Goal: Use online tool/utility: Utilize a website feature to perform a specific function

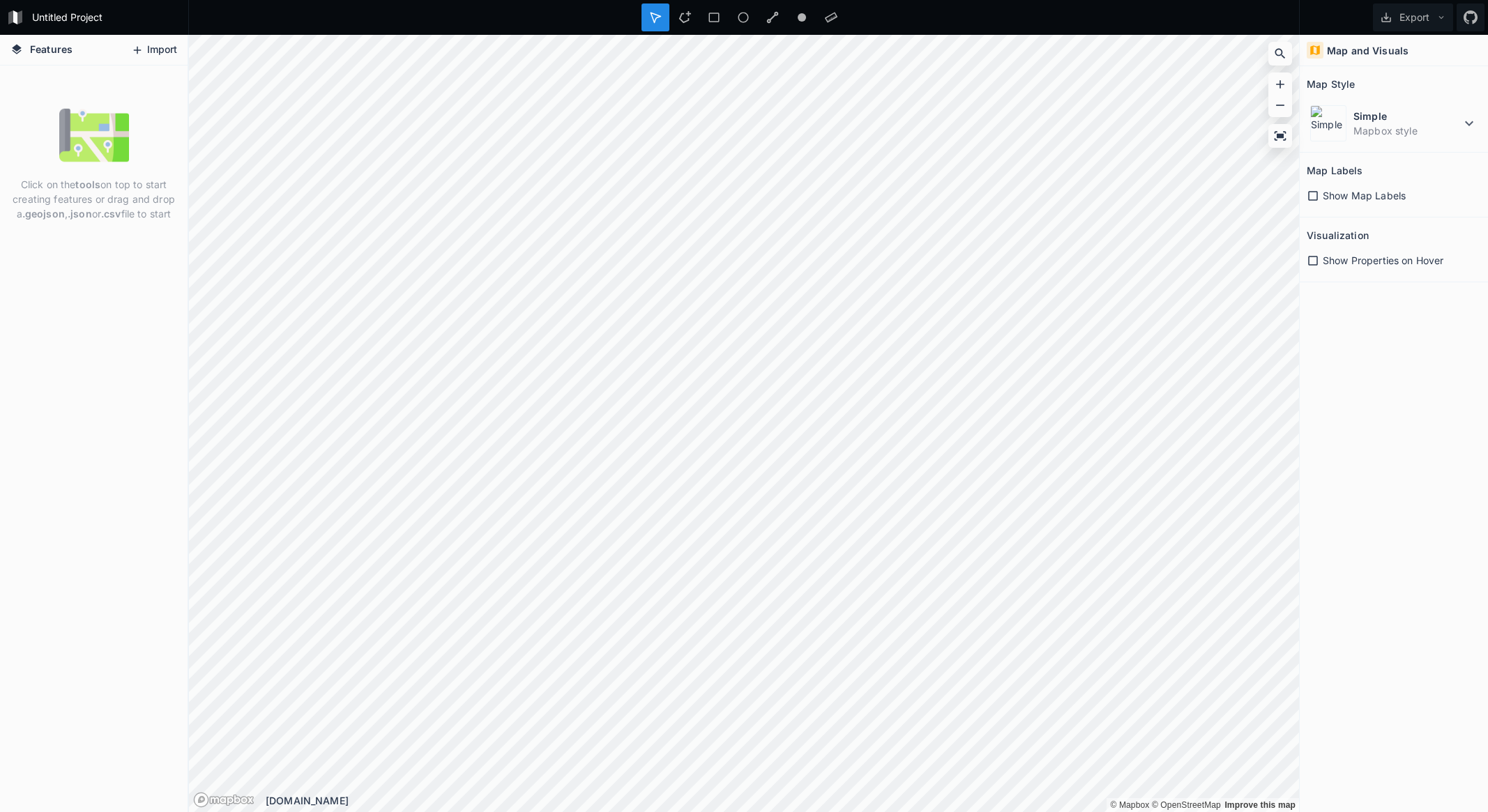
click at [154, 48] on button "Import" at bounding box center [153, 50] width 60 height 23
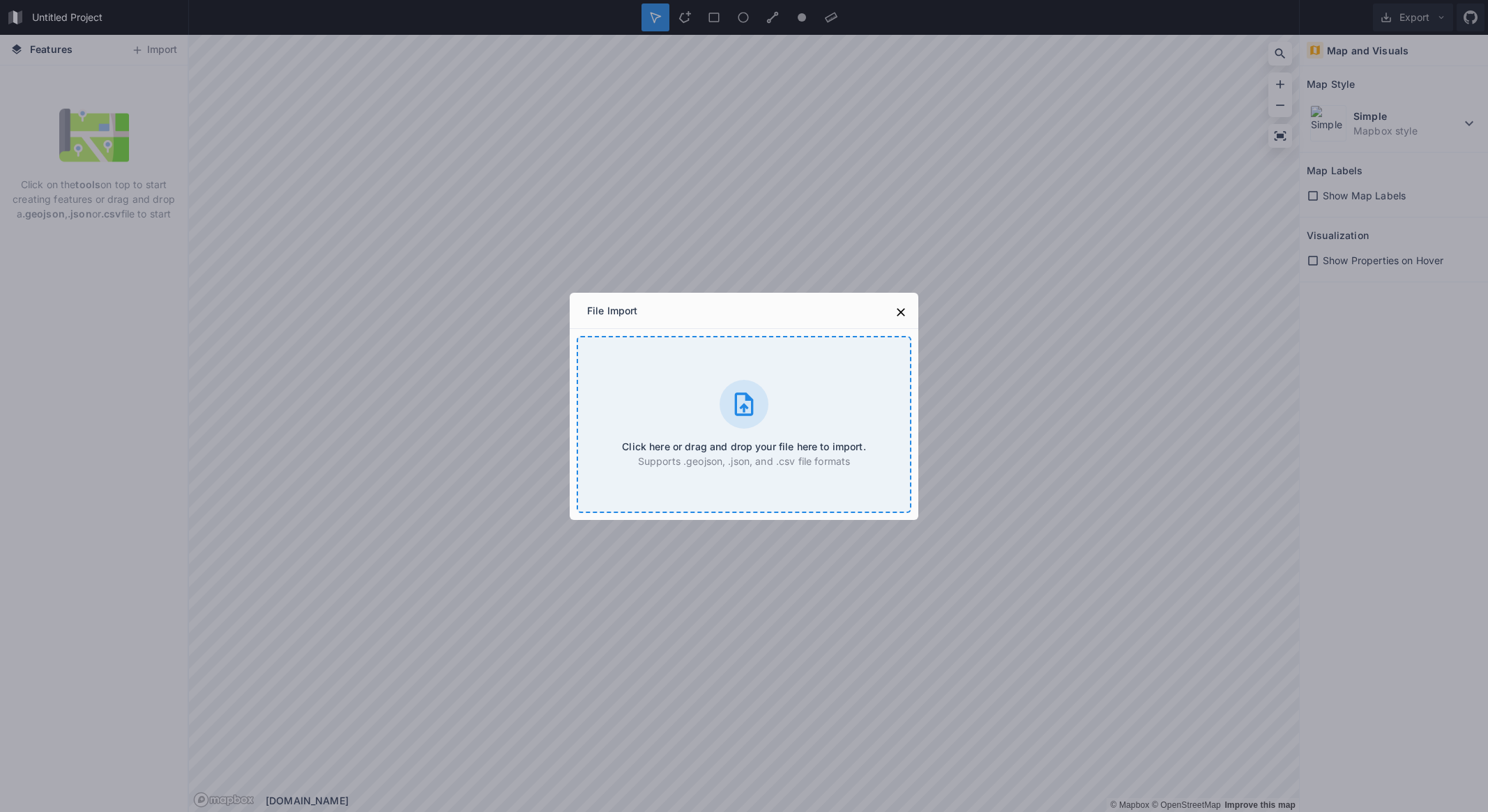
click at [757, 389] on div at bounding box center [744, 405] width 49 height 49
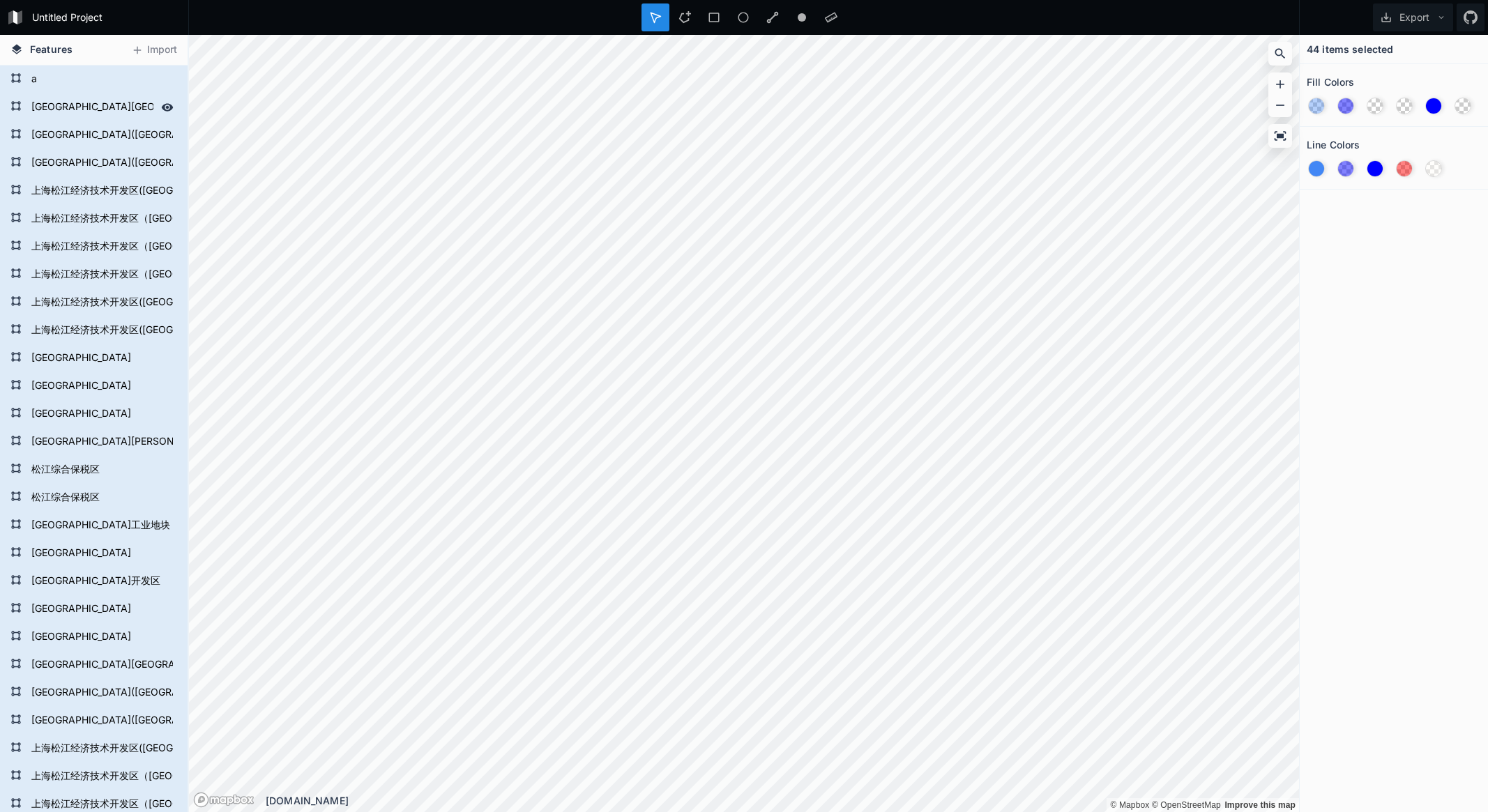
click at [42, 107] on form "[GEOGRAPHIC_DATA][GEOGRAPHIC_DATA]" at bounding box center [92, 107] width 130 height 21
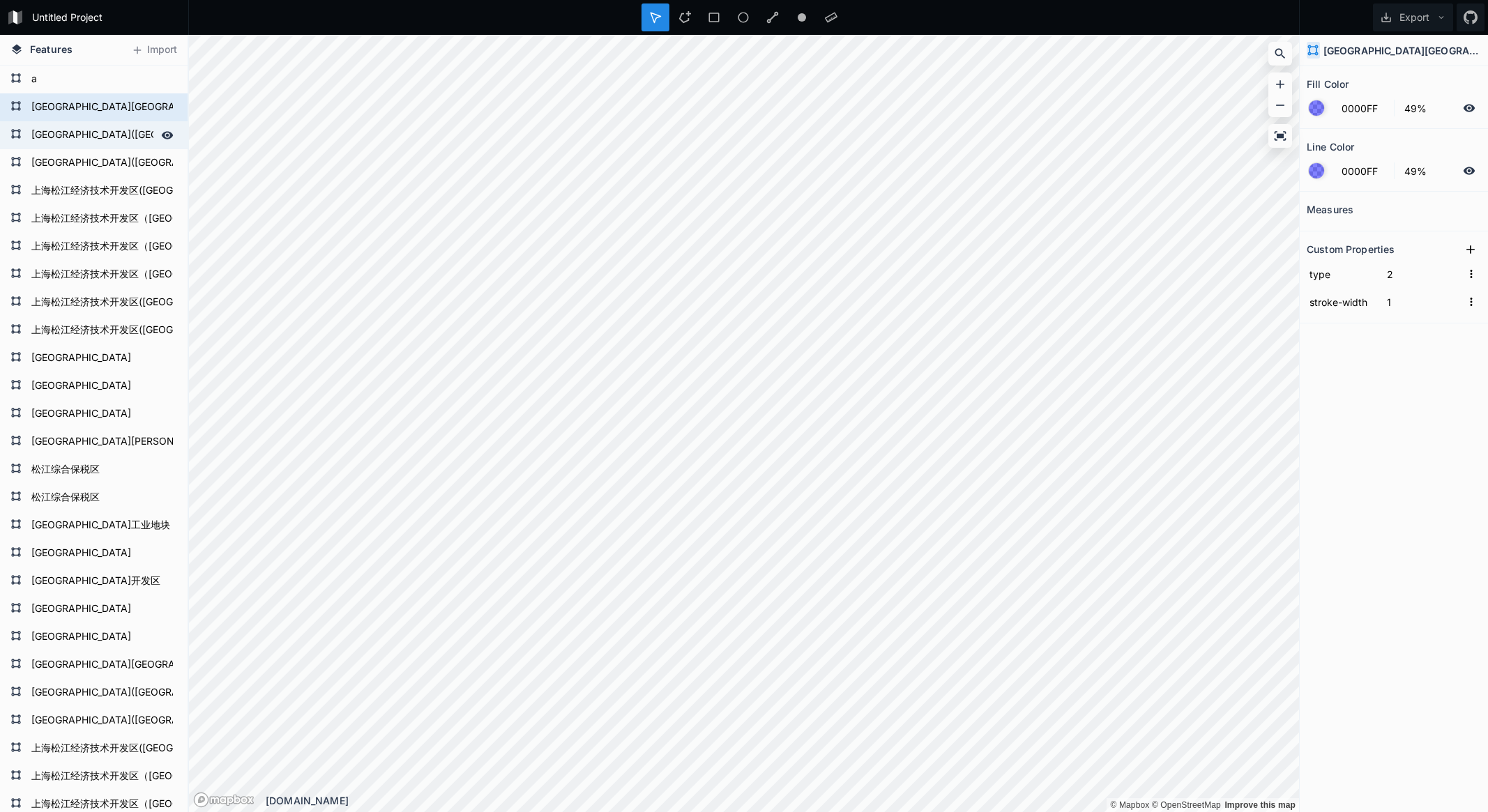
click at [45, 133] on form "[GEOGRAPHIC_DATA]([GEOGRAPHIC_DATA])" at bounding box center [92, 135] width 130 height 21
type input "100%"
click at [50, 179] on div "上海松江经济技术开发区([GEOGRAPHIC_DATA])" at bounding box center [93, 190] width 188 height 28
type input "0%"
type input "FF0000"
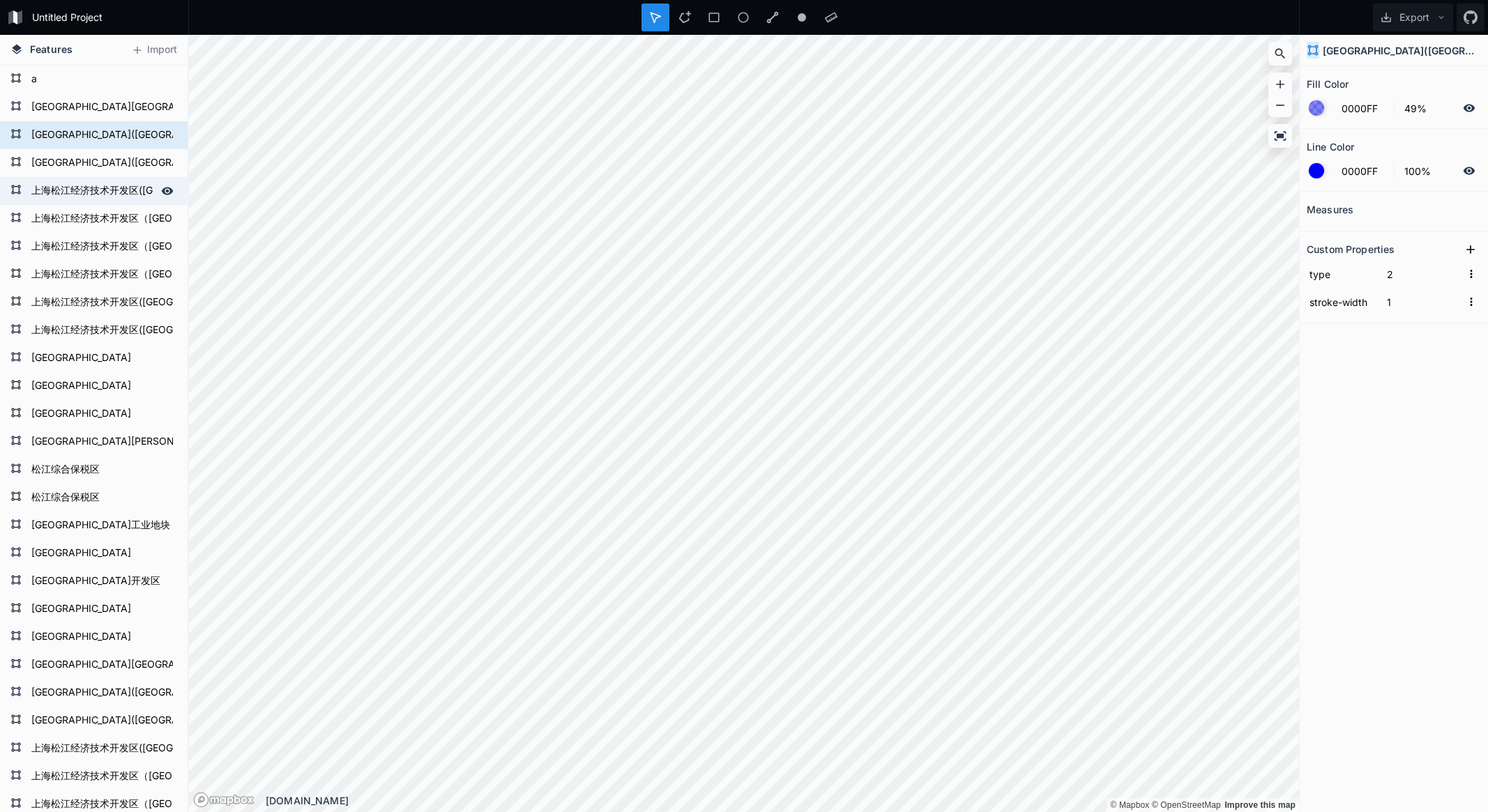
type input "49%"
type input "2"
click at [72, 108] on form "[GEOGRAPHIC_DATA][GEOGRAPHIC_DATA]" at bounding box center [92, 107] width 130 height 21
type input "49%"
type input "0000FF"
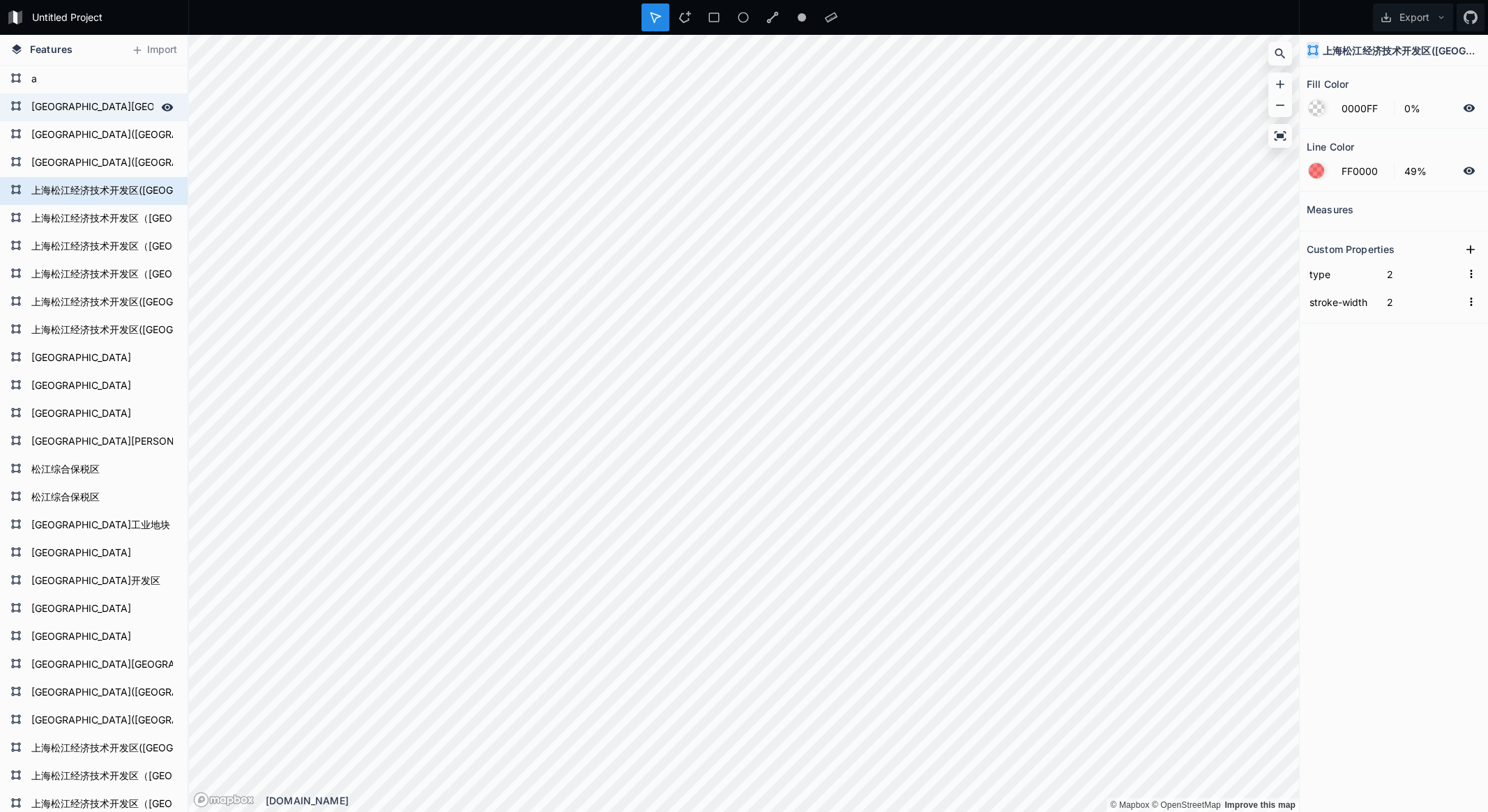
type input "1"
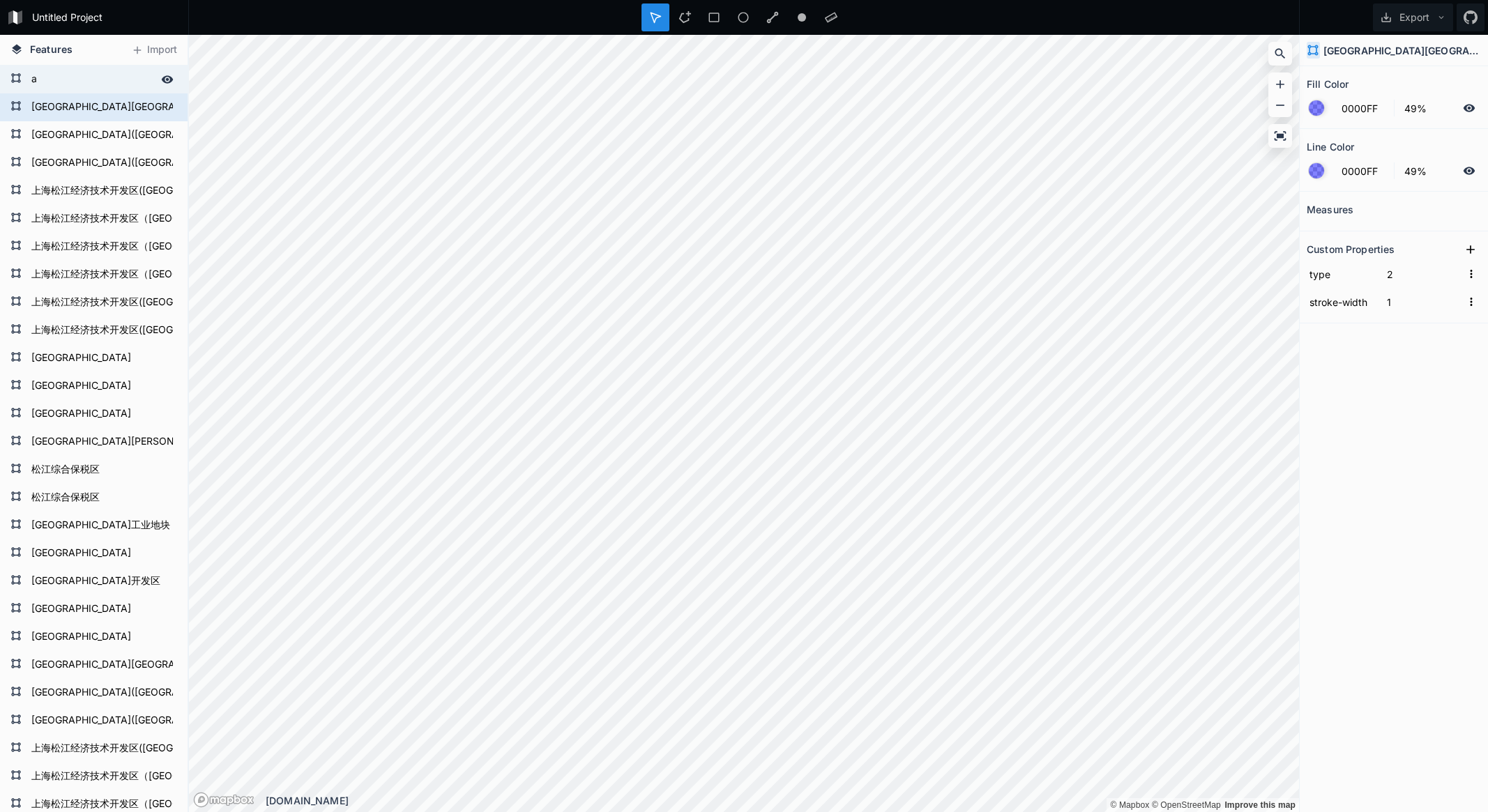
click at [67, 83] on form "a" at bounding box center [92, 79] width 130 height 21
type input "4287F5"
type input "39%"
type input "4287F5"
type input "100%"
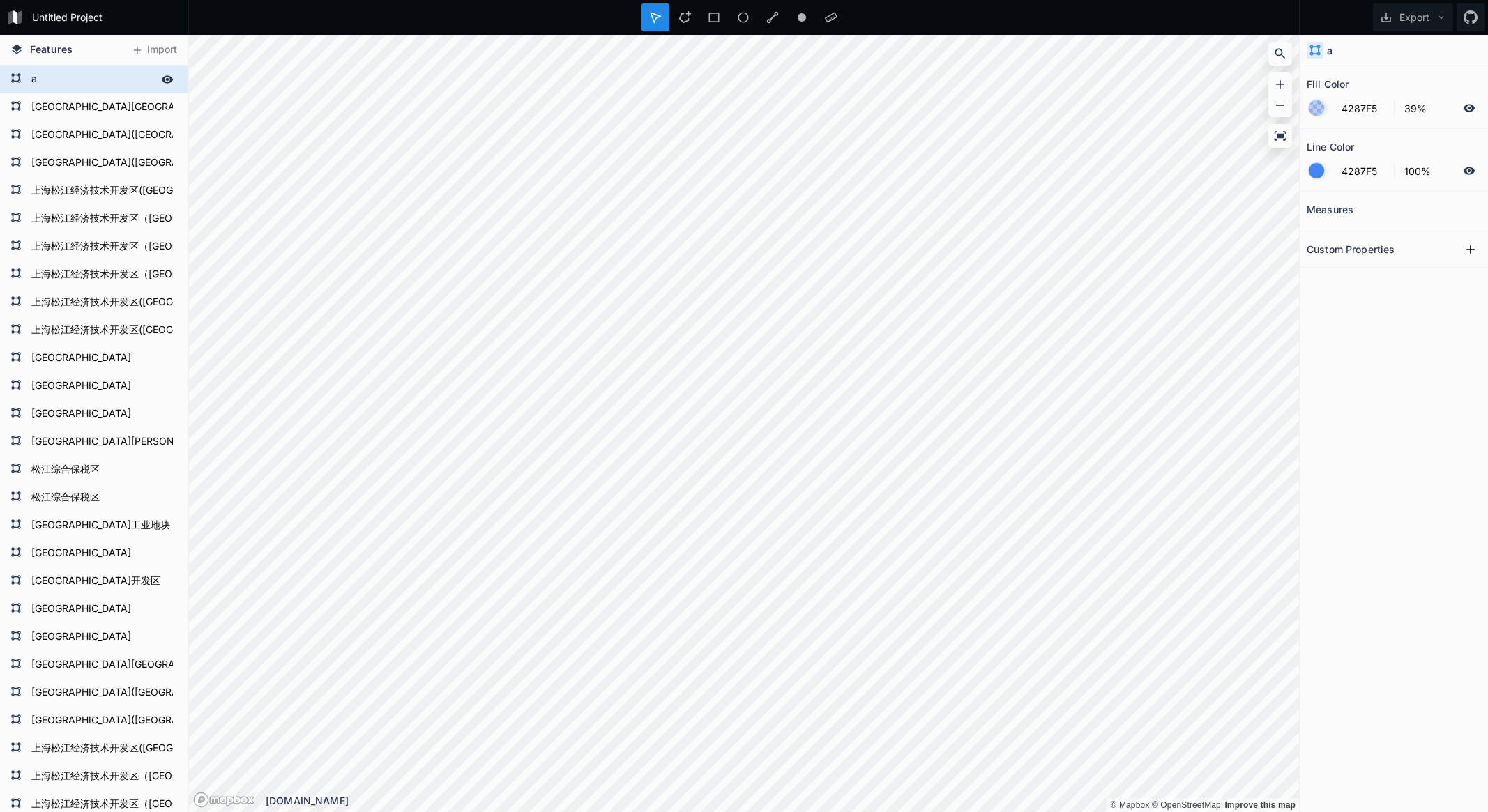
click at [161, 84] on icon at bounding box center [167, 79] width 13 height 13
click at [100, 118] on div "[GEOGRAPHIC_DATA][GEOGRAPHIC_DATA]" at bounding box center [93, 107] width 188 height 28
type input "0000FF"
type input "49%"
type input "0000FF"
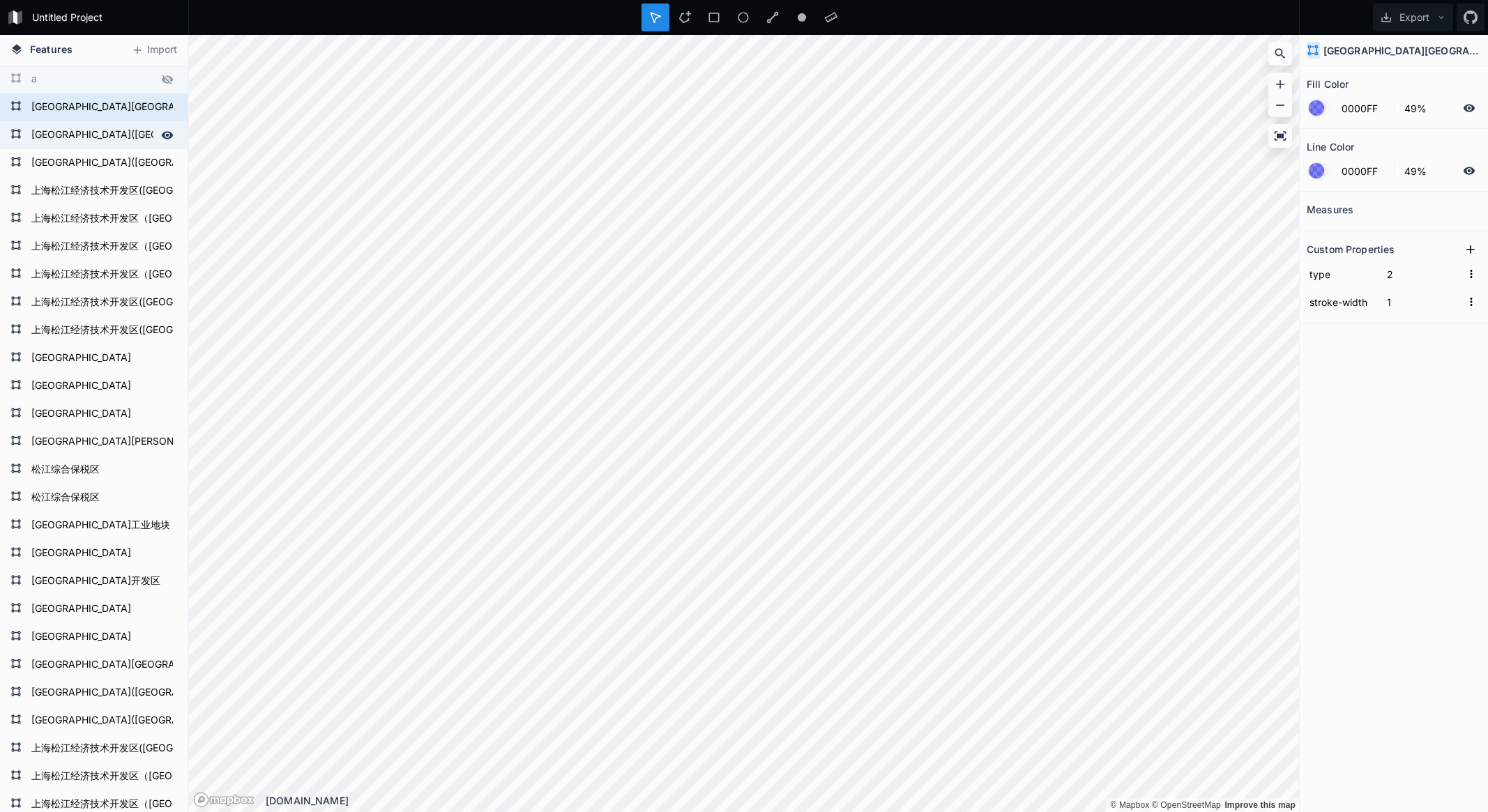
click at [93, 125] on form "[GEOGRAPHIC_DATA]([GEOGRAPHIC_DATA])" at bounding box center [92, 135] width 130 height 21
click at [96, 112] on form "[GEOGRAPHIC_DATA][GEOGRAPHIC_DATA]" at bounding box center [92, 107] width 130 height 21
click at [1475, 114] on div at bounding box center [1471, 108] width 17 height 17
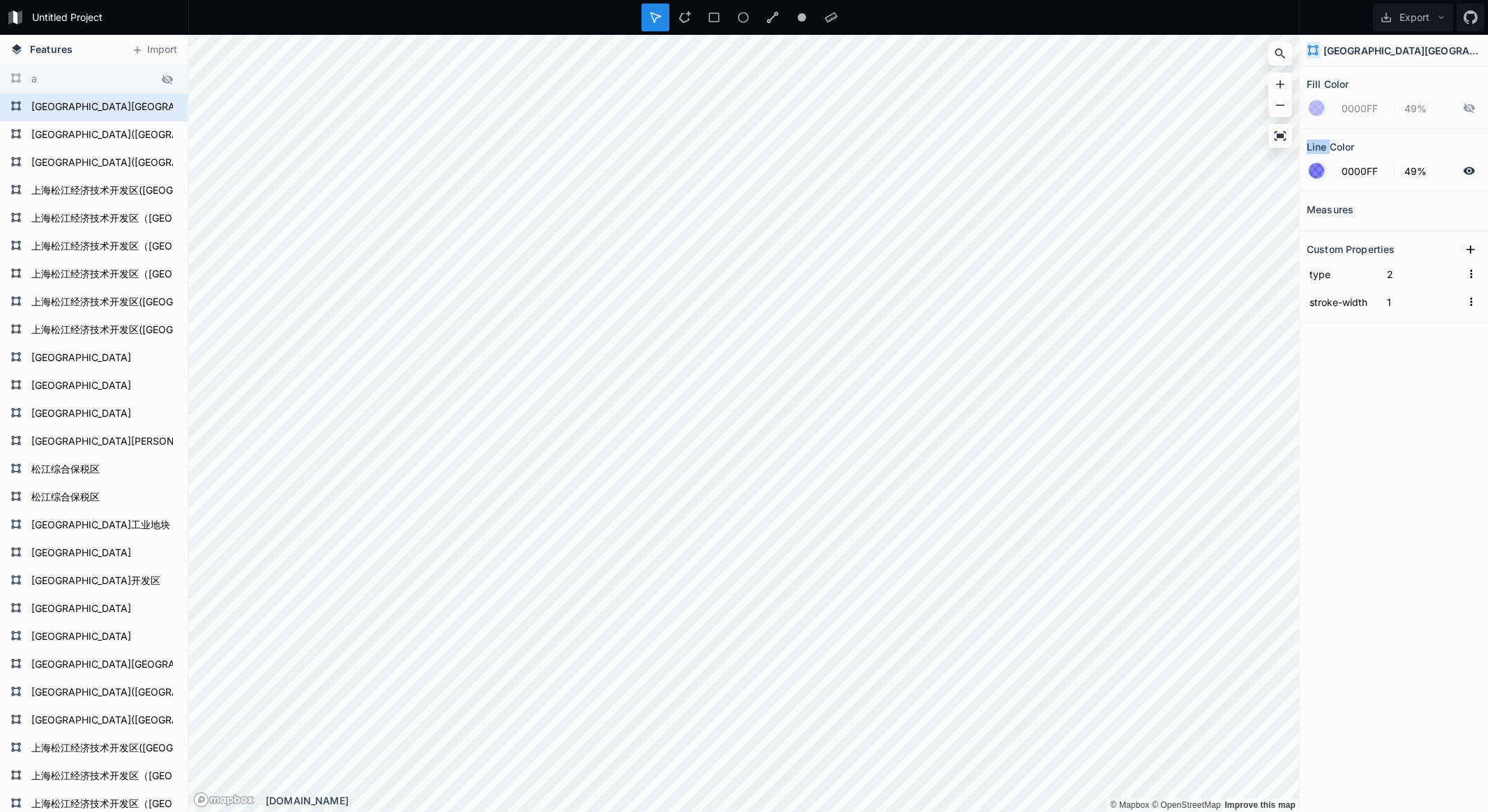
click at [1475, 114] on div at bounding box center [1471, 108] width 17 height 17
click at [109, 125] on form "[GEOGRAPHIC_DATA]([GEOGRAPHIC_DATA])" at bounding box center [92, 135] width 130 height 21
type input "100%"
click at [109, 125] on form "[GEOGRAPHIC_DATA]([GEOGRAPHIC_DATA])" at bounding box center [92, 135] width 130 height 21
click at [103, 146] on div "[GEOGRAPHIC_DATA]([GEOGRAPHIC_DATA])" at bounding box center [93, 135] width 188 height 28
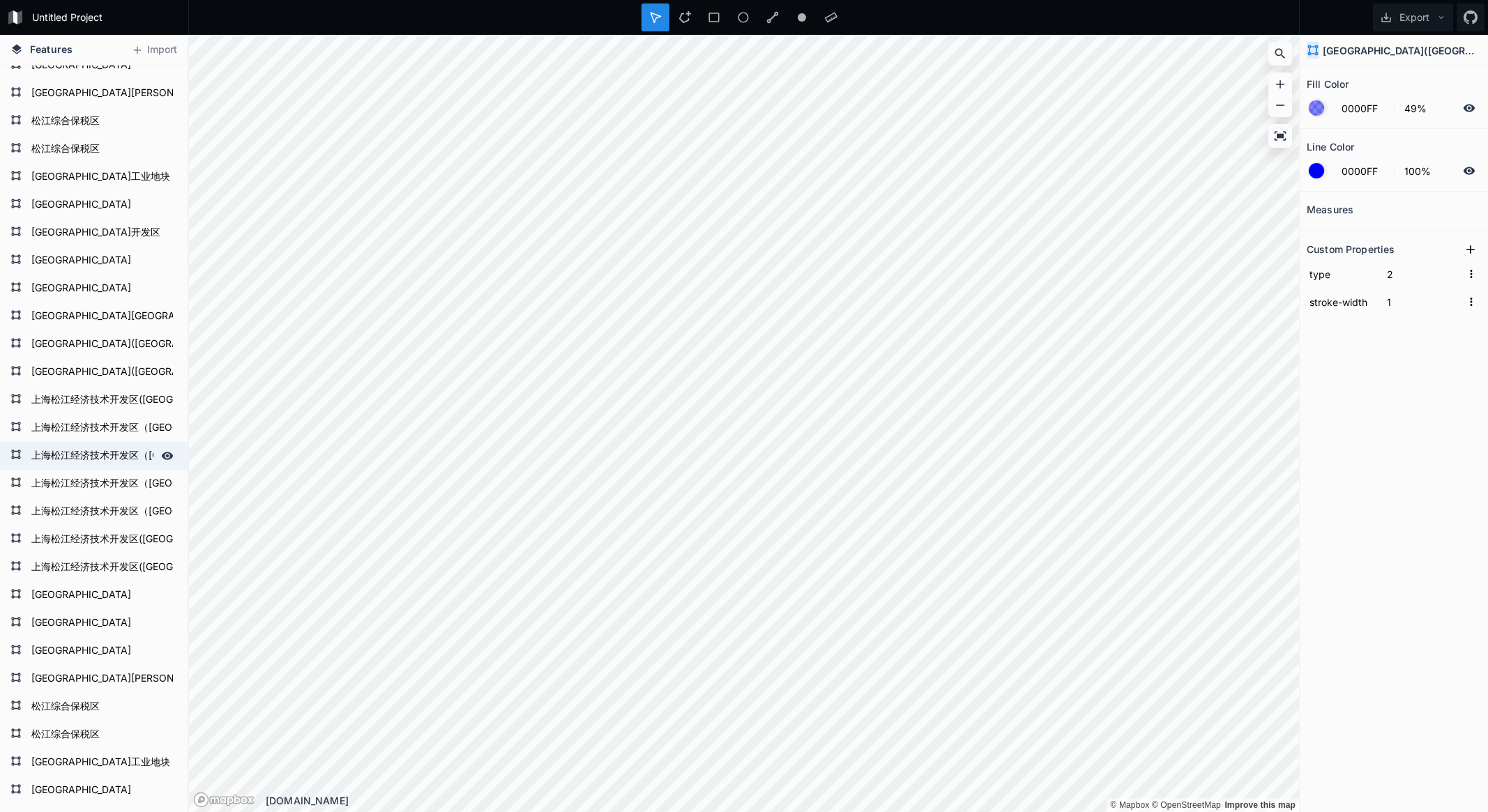
scroll to position [689, 0]
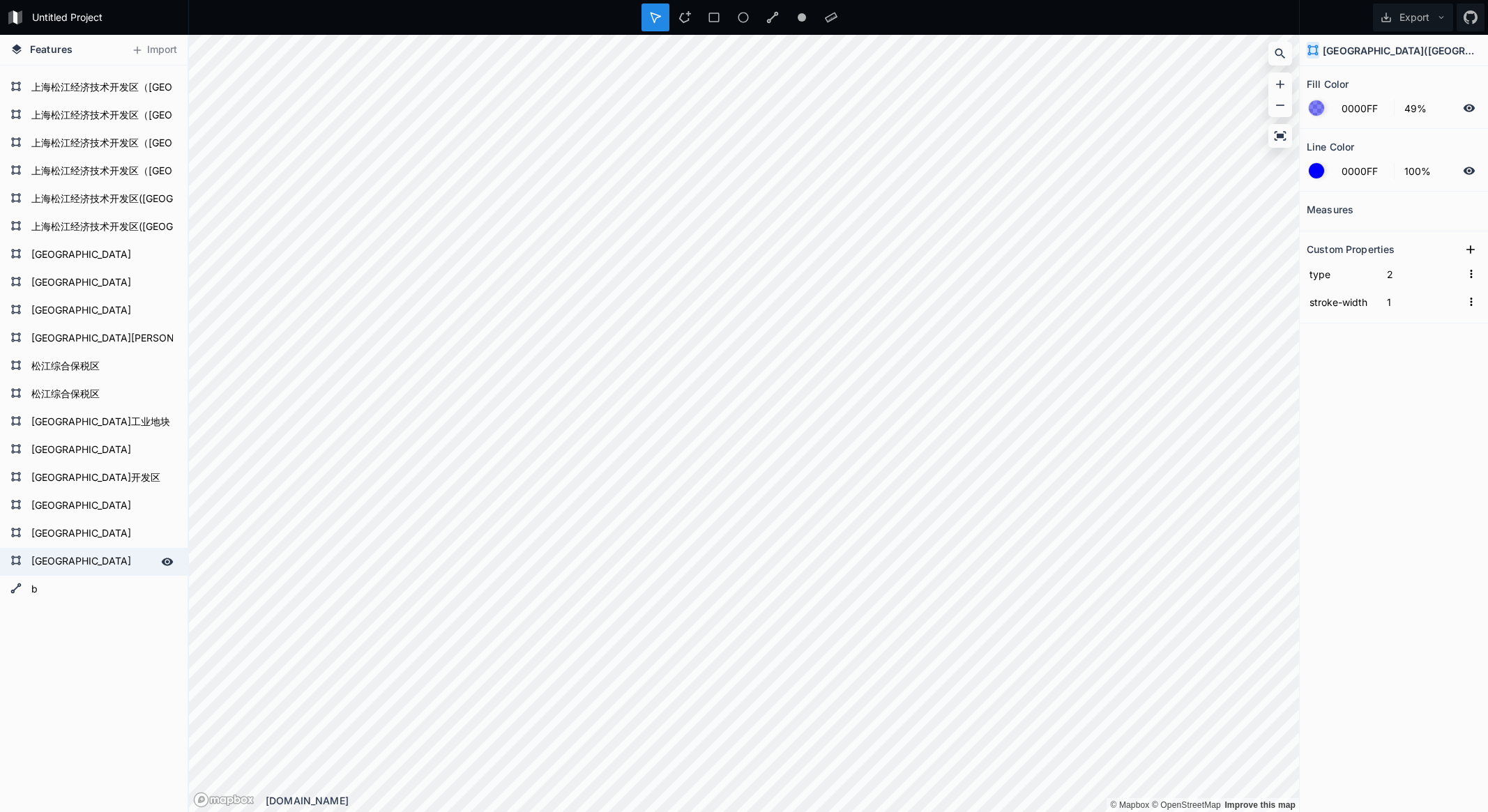
click at [70, 564] on form "[GEOGRAPHIC_DATA]" at bounding box center [92, 561] width 130 height 21
type input "0%"
type input "FF0000"
type input "49%"
type input "1"
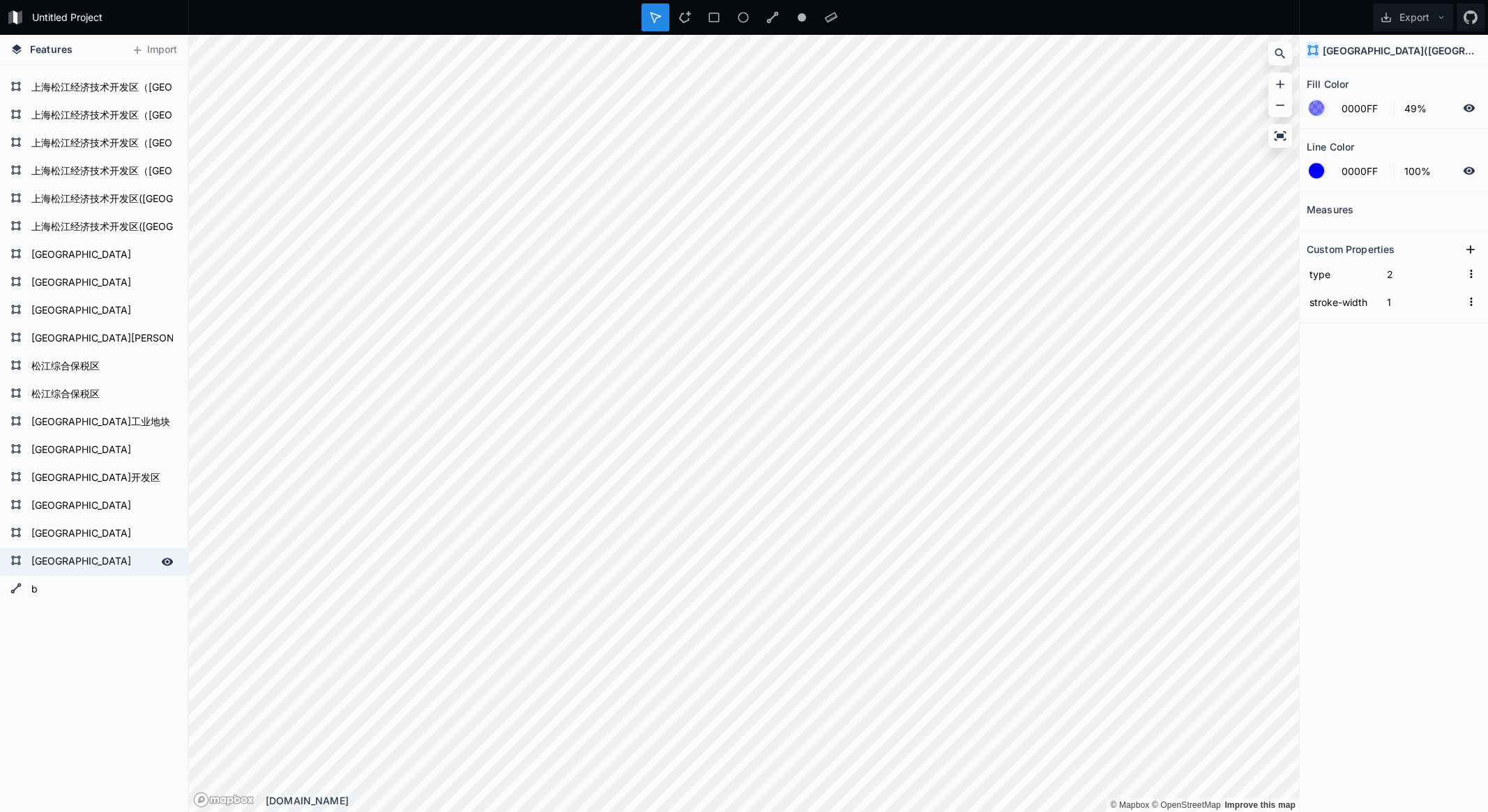
type input "2"
click at [19, 555] on icon at bounding box center [15, 560] width 11 height 11
click at [162, 563] on icon at bounding box center [167, 561] width 12 height 8
click at [162, 563] on icon at bounding box center [167, 562] width 11 height 10
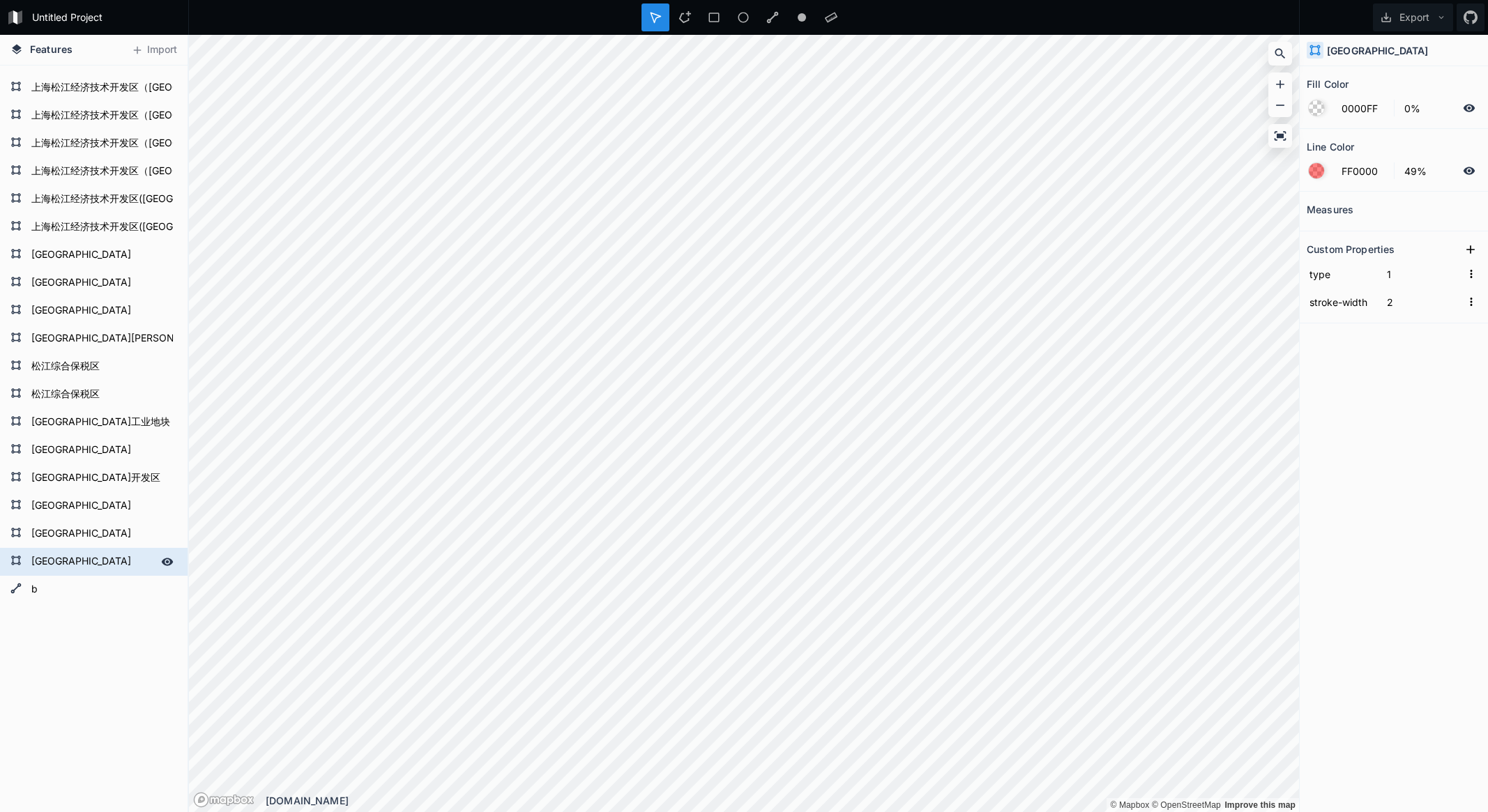
click at [162, 563] on icon at bounding box center [167, 561] width 12 height 8
click at [93, 494] on div "[GEOGRAPHIC_DATA]" at bounding box center [93, 506] width 188 height 28
type input "49%"
type input "0000FF"
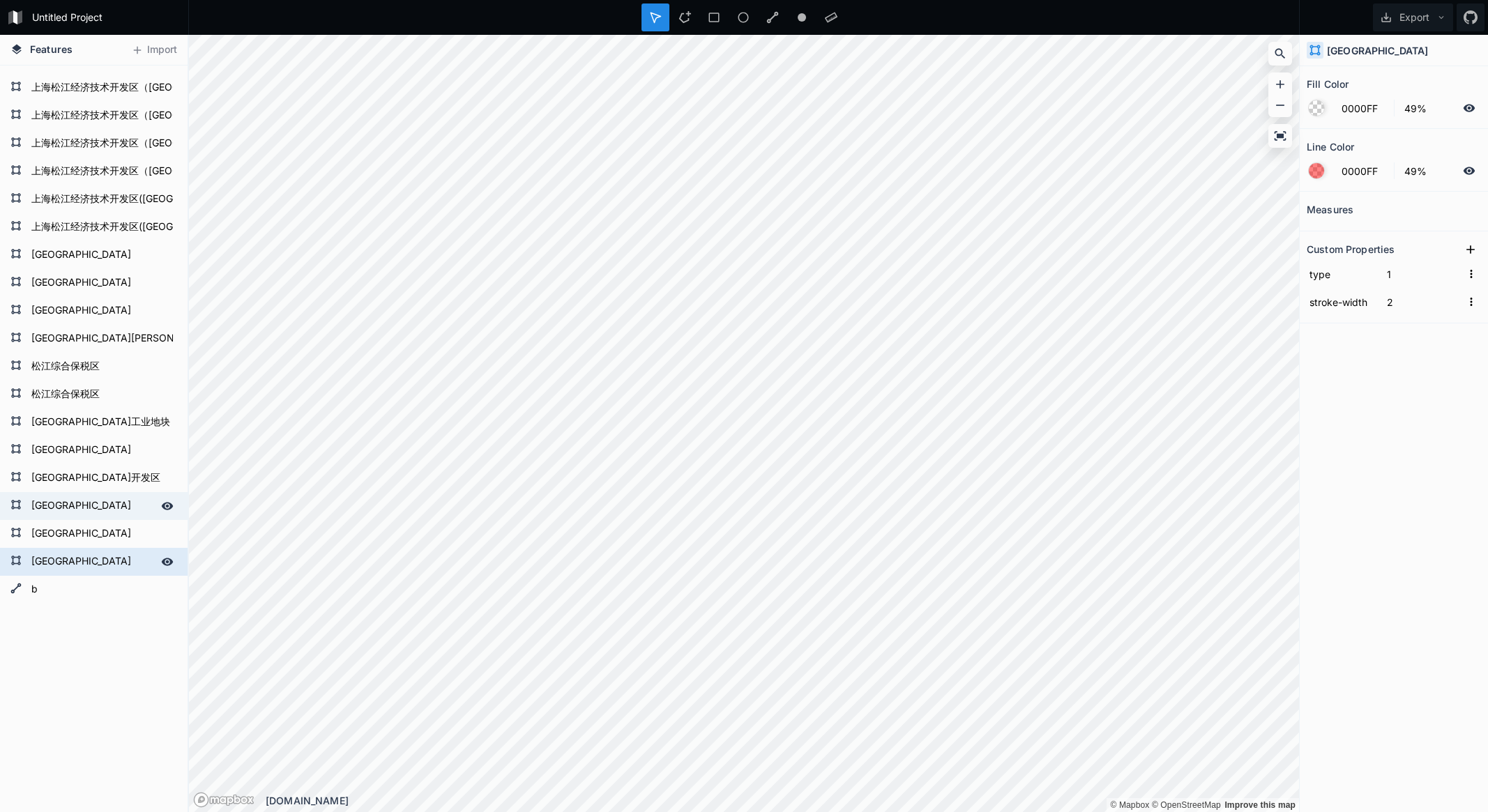
click at [93, 494] on div "[GEOGRAPHIC_DATA]" at bounding box center [93, 506] width 188 height 28
click at [29, 88] on form "上海松江经济技术开发区（[GEOGRAPHIC_DATA]）" at bounding box center [92, 88] width 130 height 21
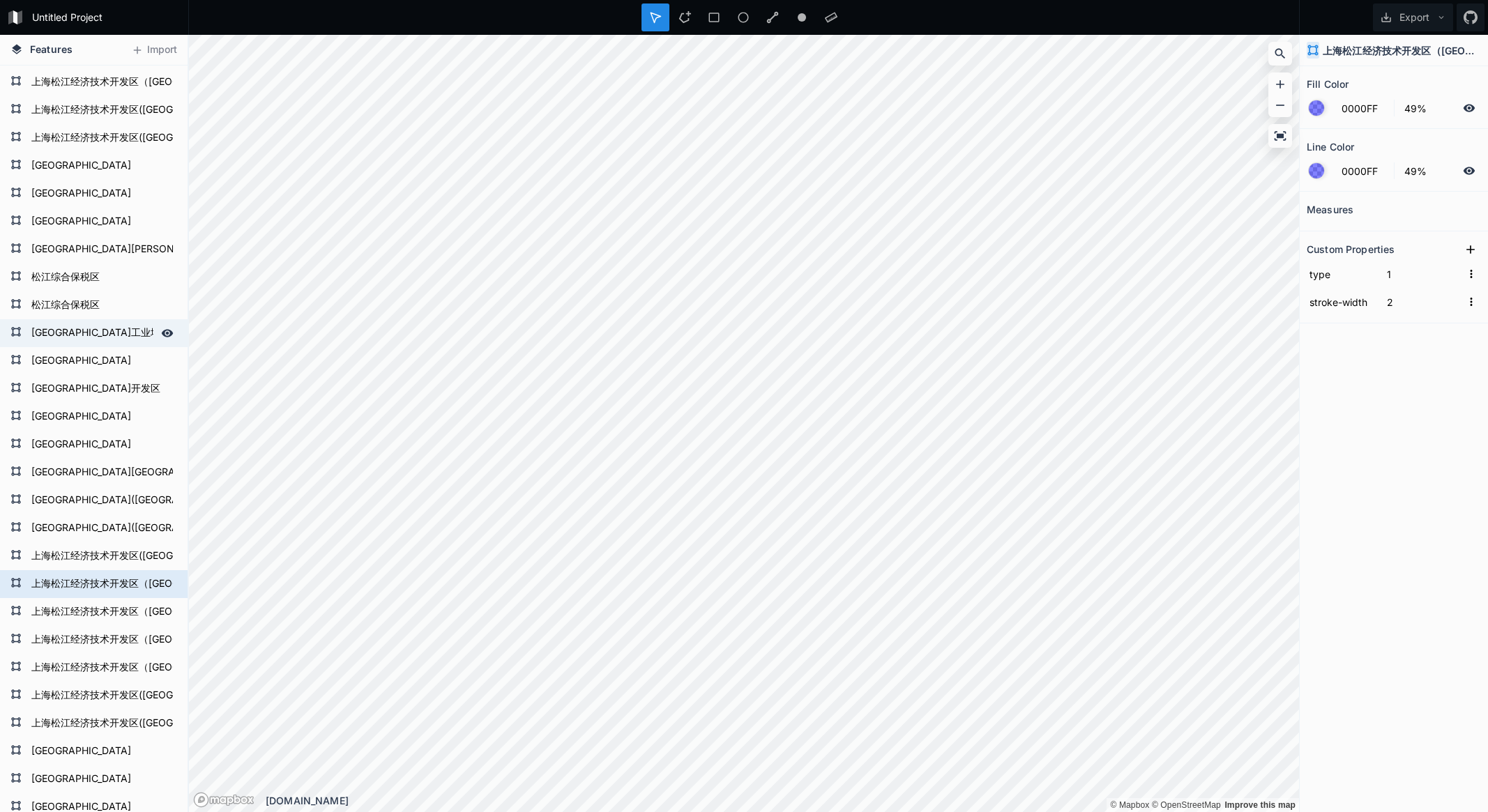
scroll to position [0, 0]
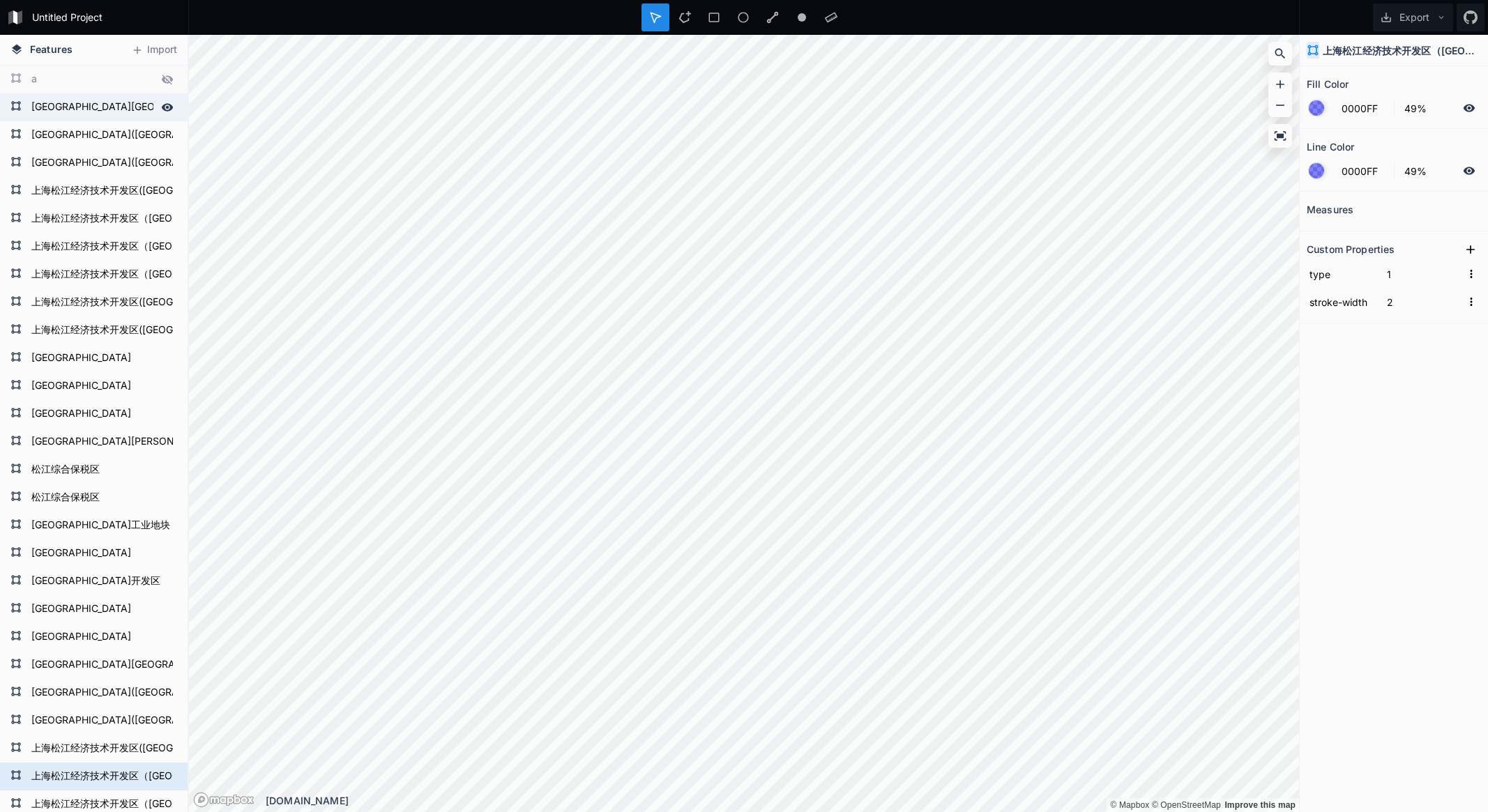
click at [73, 116] on form "[GEOGRAPHIC_DATA][GEOGRAPHIC_DATA]" at bounding box center [92, 107] width 130 height 21
type input "2"
type input "1"
click at [162, 77] on icon at bounding box center [167, 80] width 11 height 10
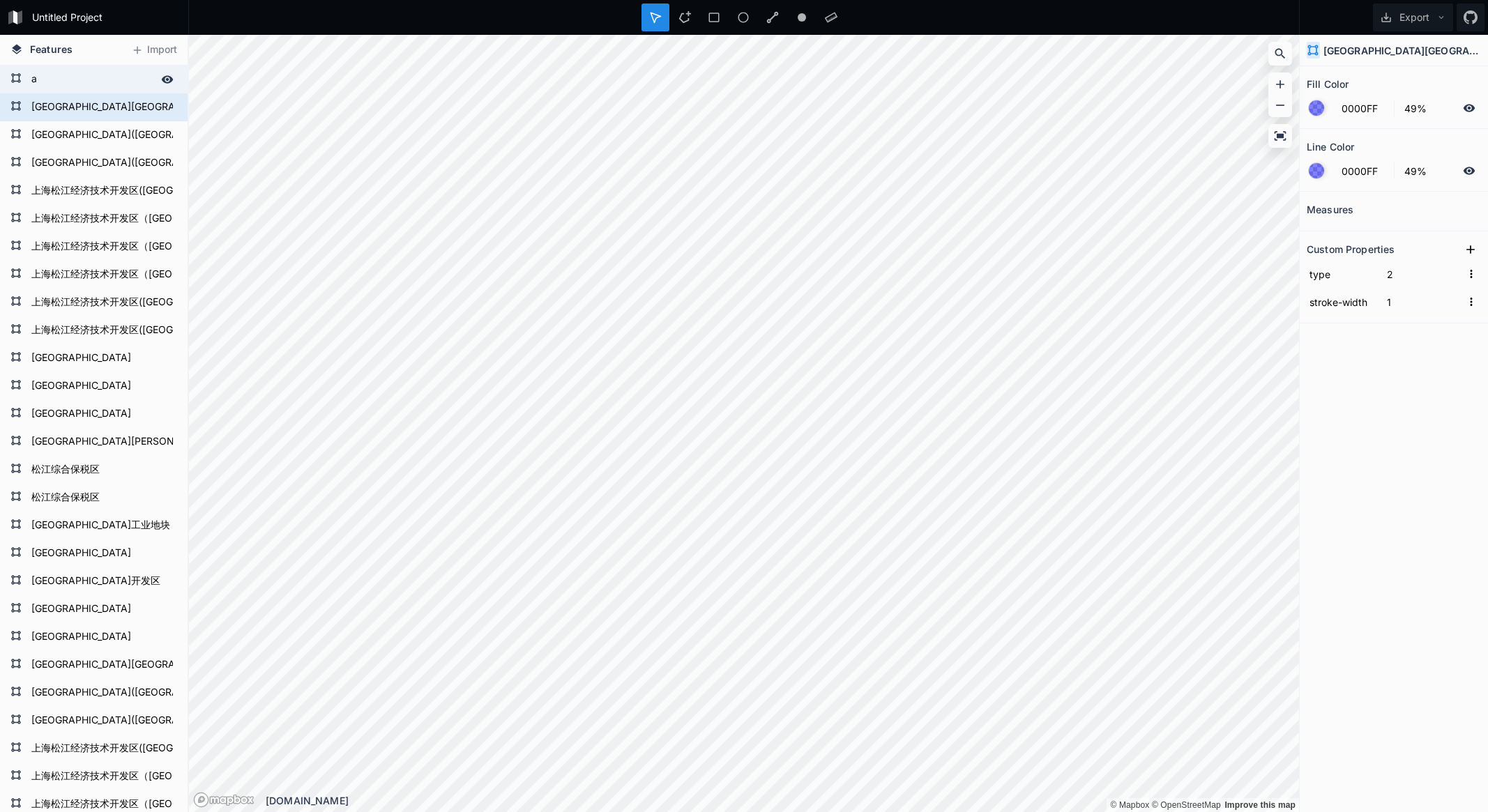
click at [19, 49] on icon at bounding box center [16, 49] width 13 height 13
click at [84, 262] on div "上海松江经济技术开发区（[GEOGRAPHIC_DATA]）" at bounding box center [93, 274] width 188 height 28
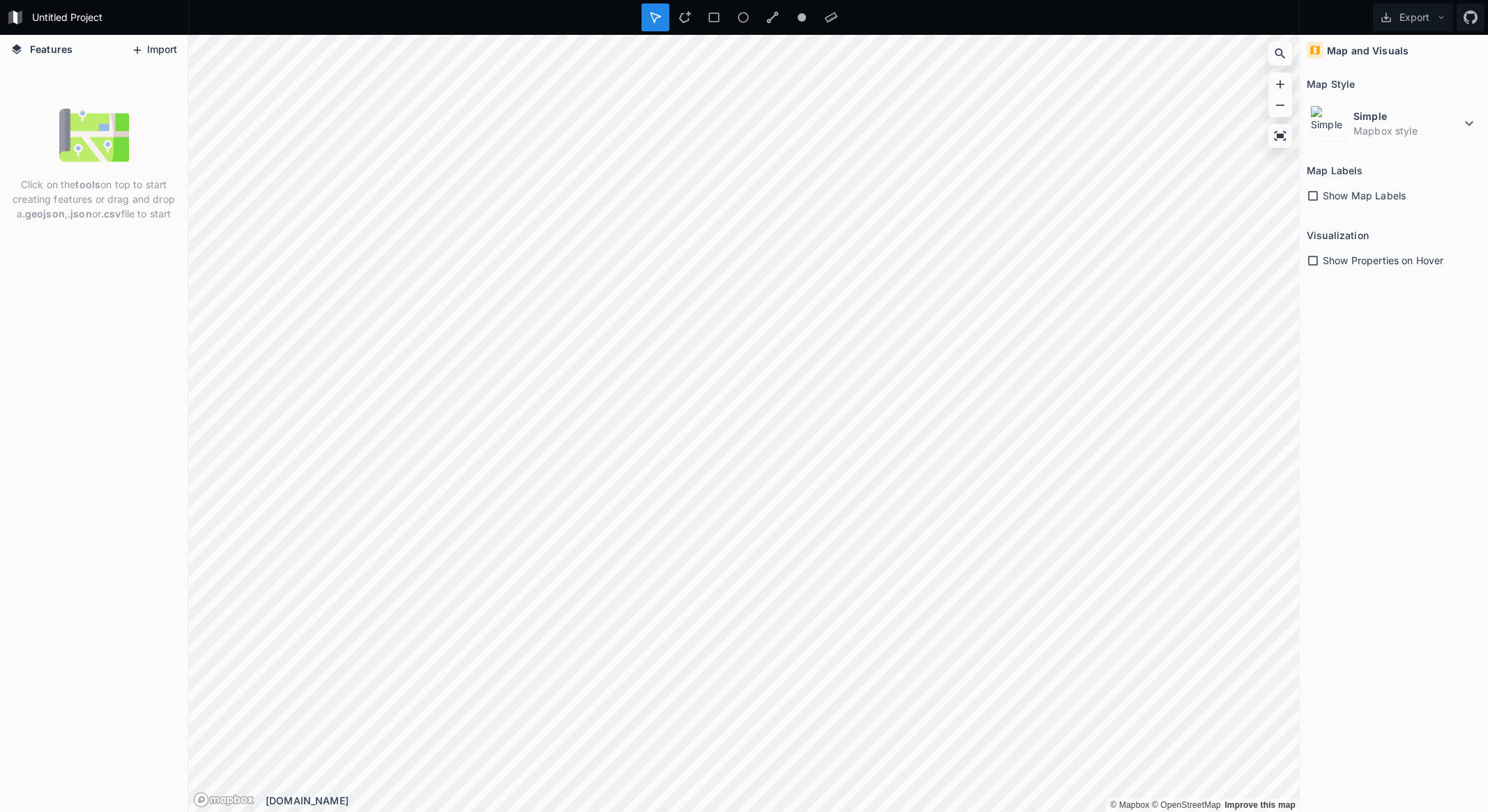
click at [178, 43] on button "Import" at bounding box center [153, 50] width 60 height 23
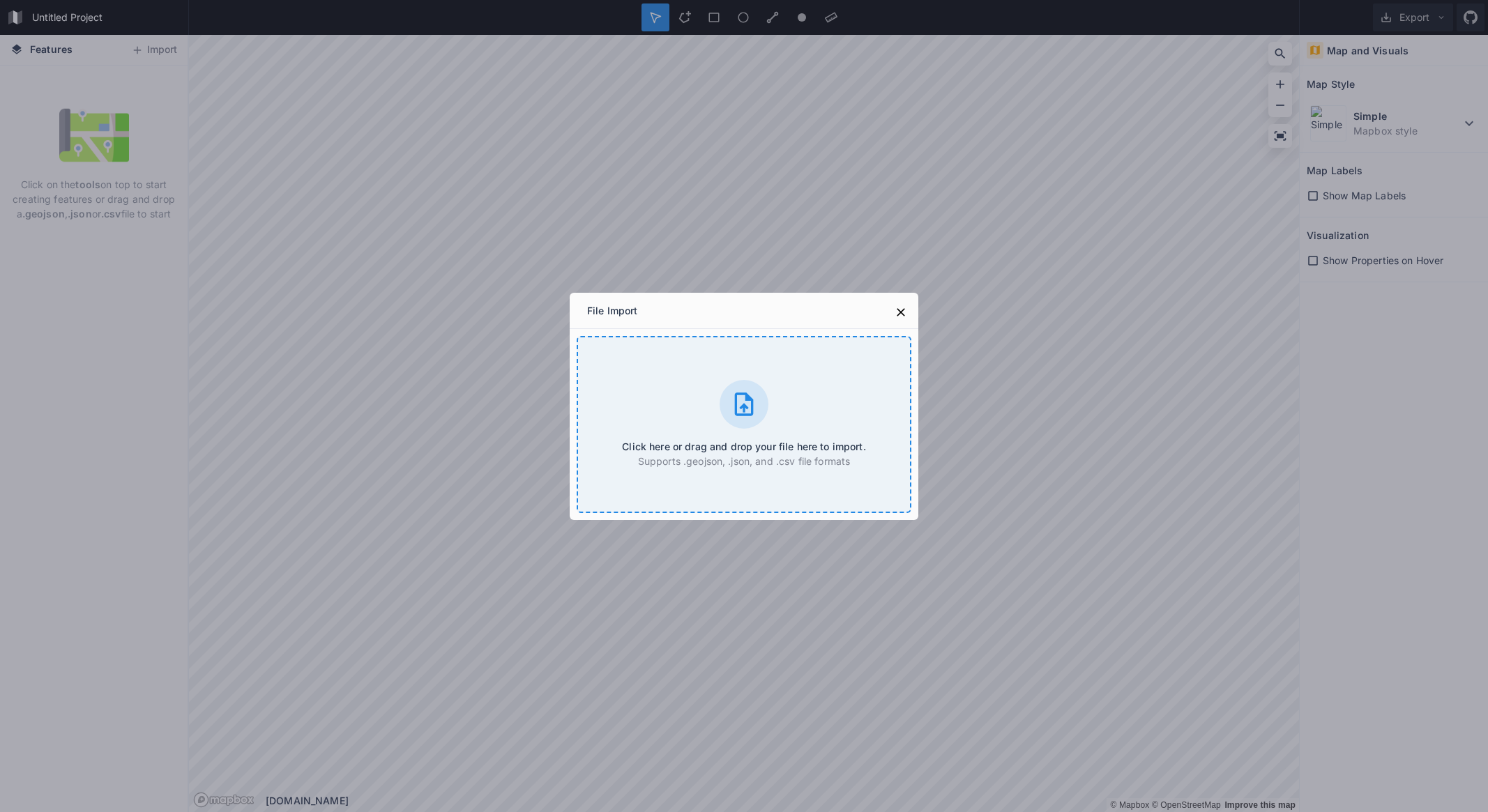
click at [770, 390] on div "Click here or drag and drop your file here to import. Supports .geojson, .json,…" at bounding box center [744, 424] width 335 height 177
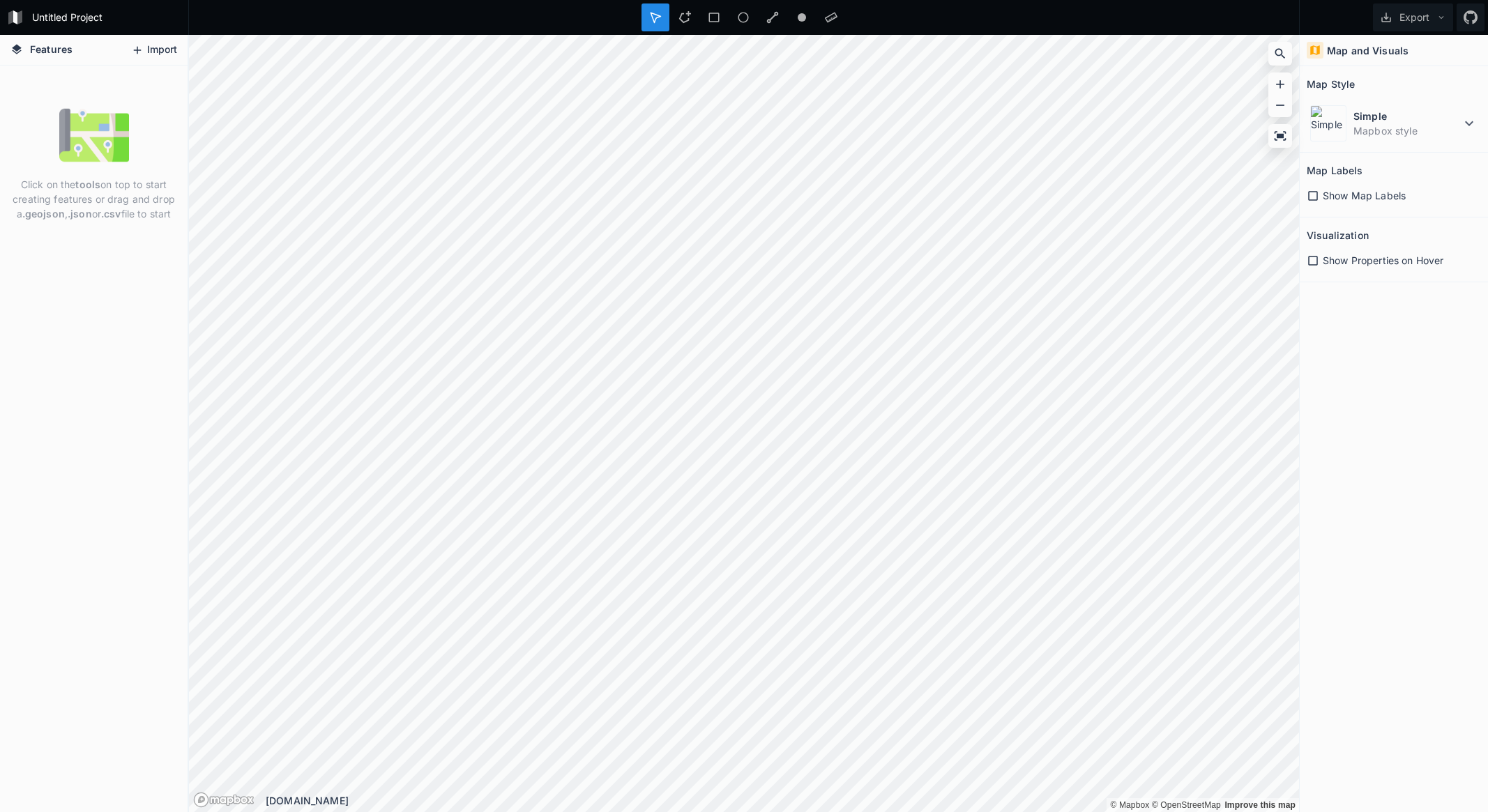
click at [145, 55] on button "Import" at bounding box center [153, 50] width 60 height 23
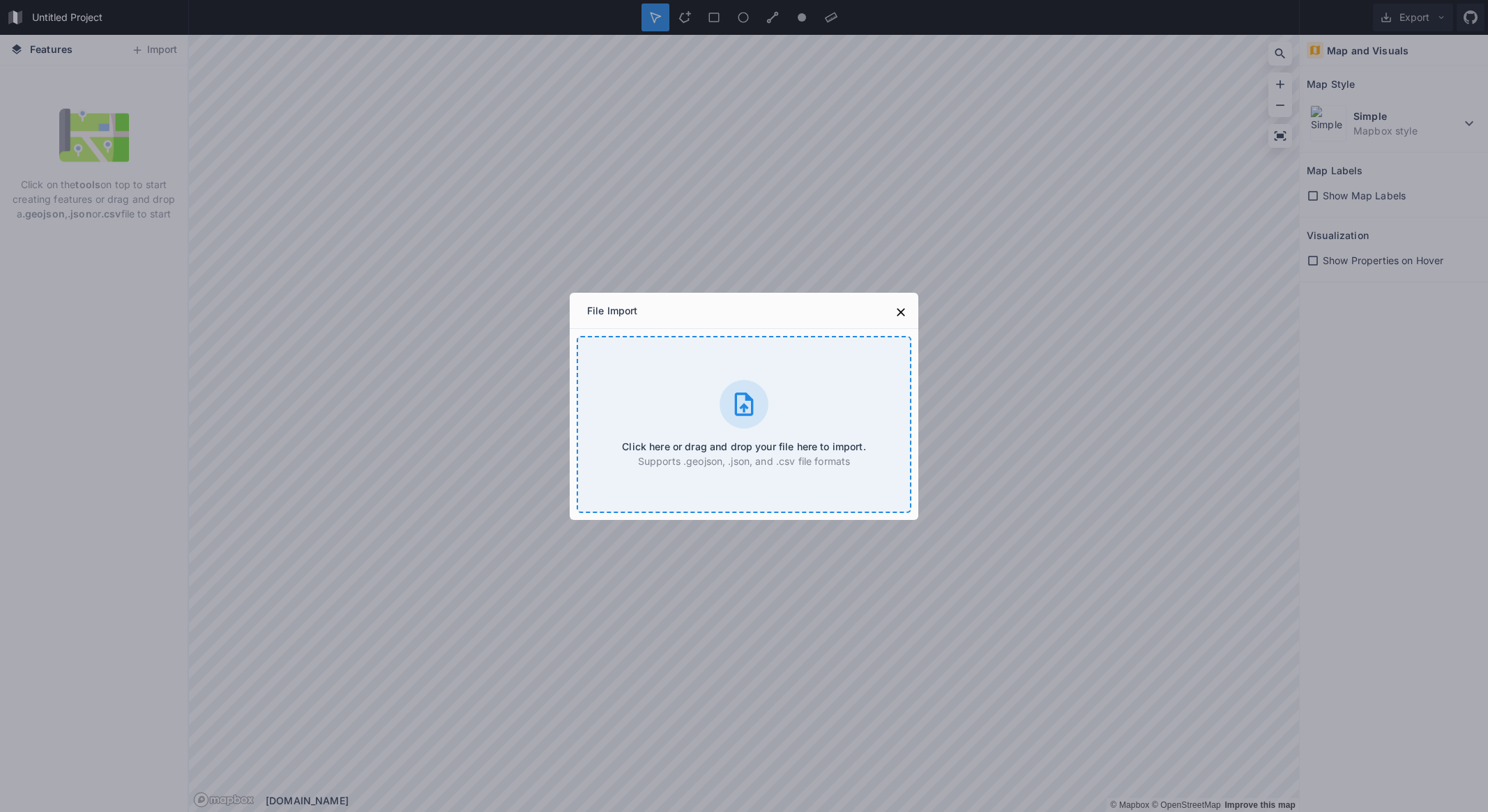
click at [711, 386] on div "Click here or drag and drop your file here to import. Supports .geojson, .json,…" at bounding box center [744, 424] width 335 height 177
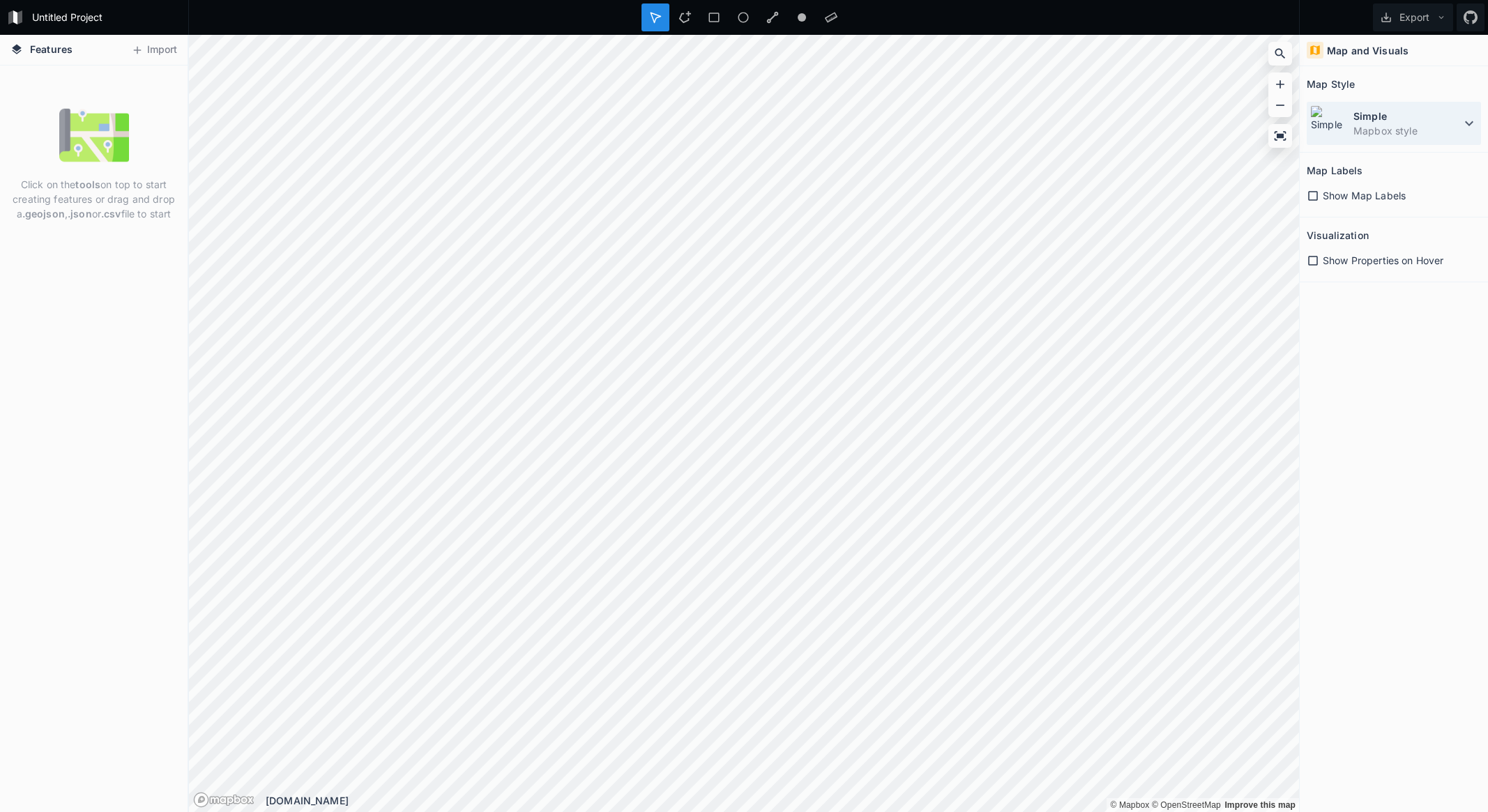
click at [1388, 116] on dt "Simple" at bounding box center [1407, 115] width 108 height 14
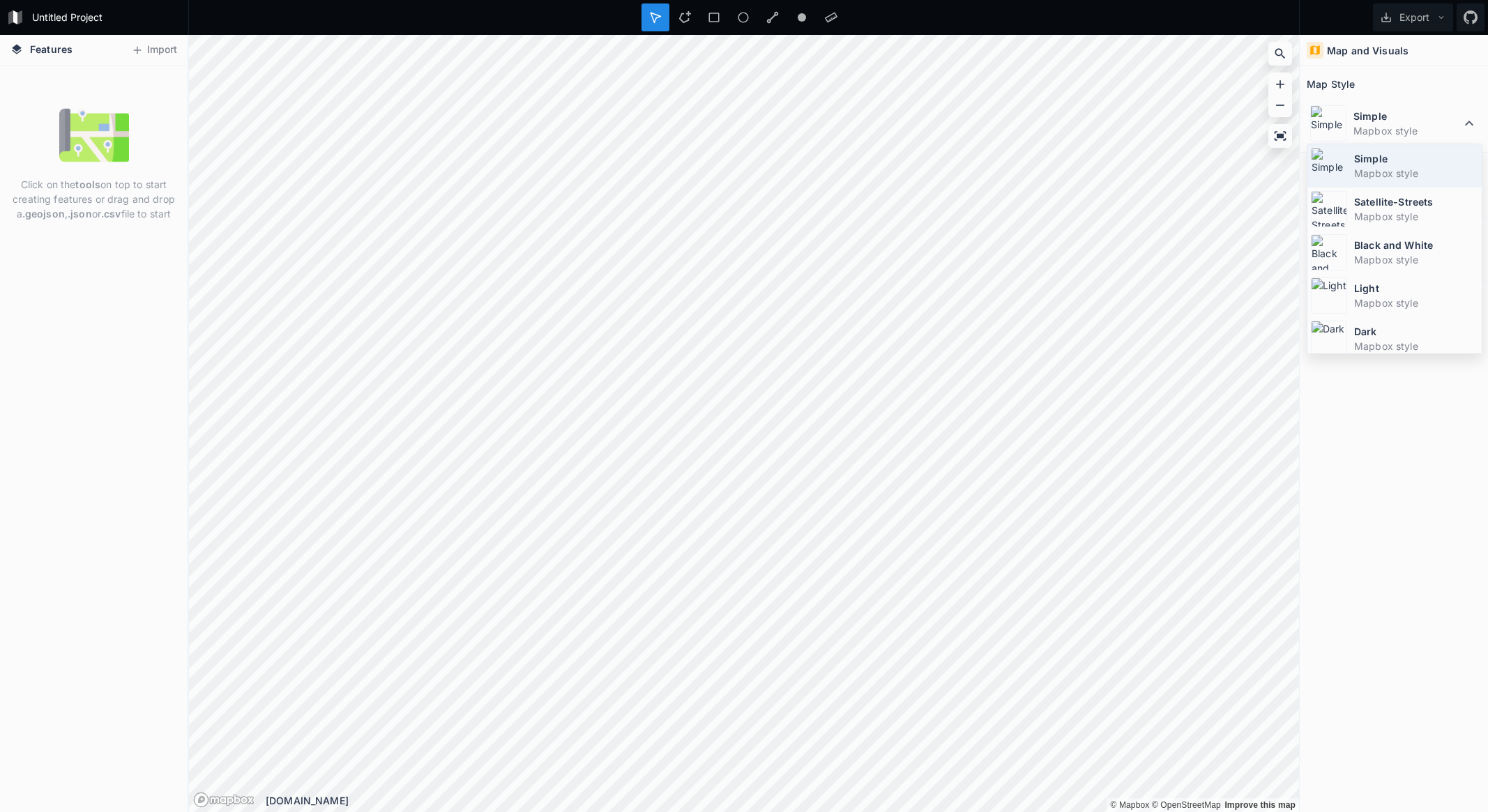
click at [1389, 166] on dd "Mapbox style" at bounding box center [1416, 172] width 124 height 14
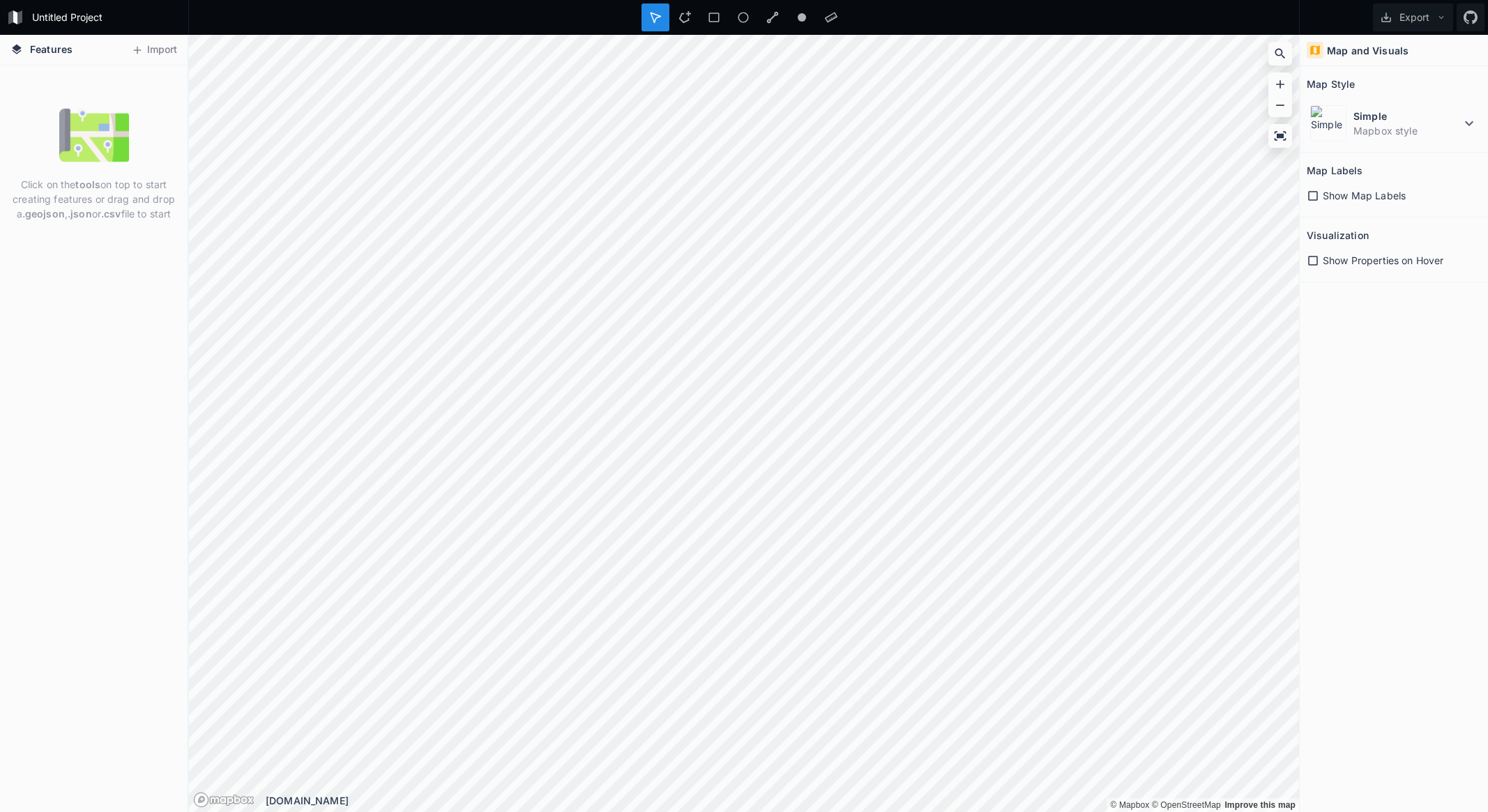
click at [1311, 194] on icon at bounding box center [1313, 195] width 13 height 13
click at [1387, 133] on dd "Mapbox style" at bounding box center [1407, 130] width 108 height 14
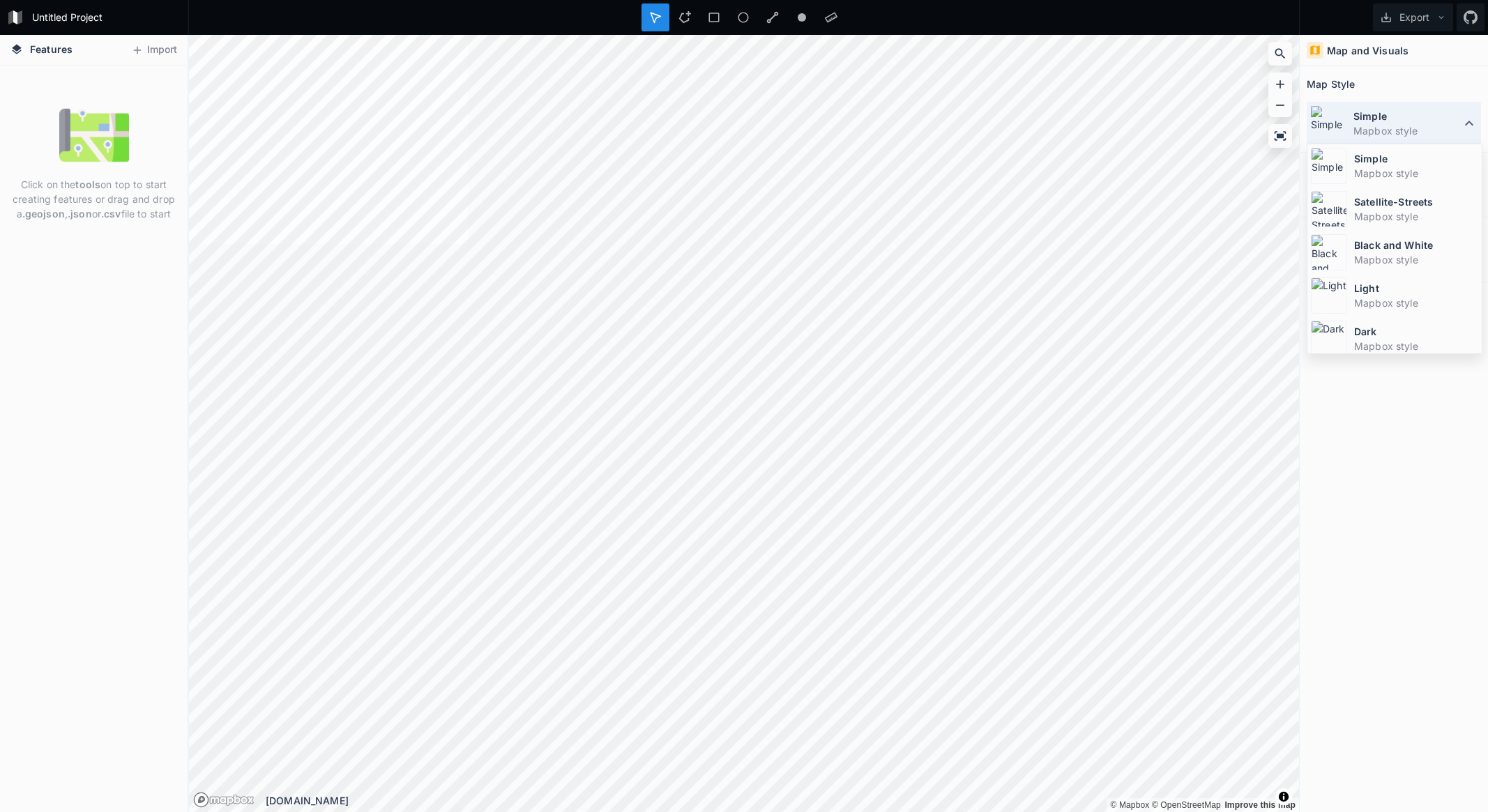
click at [1390, 125] on dd "Mapbox style" at bounding box center [1407, 130] width 108 height 14
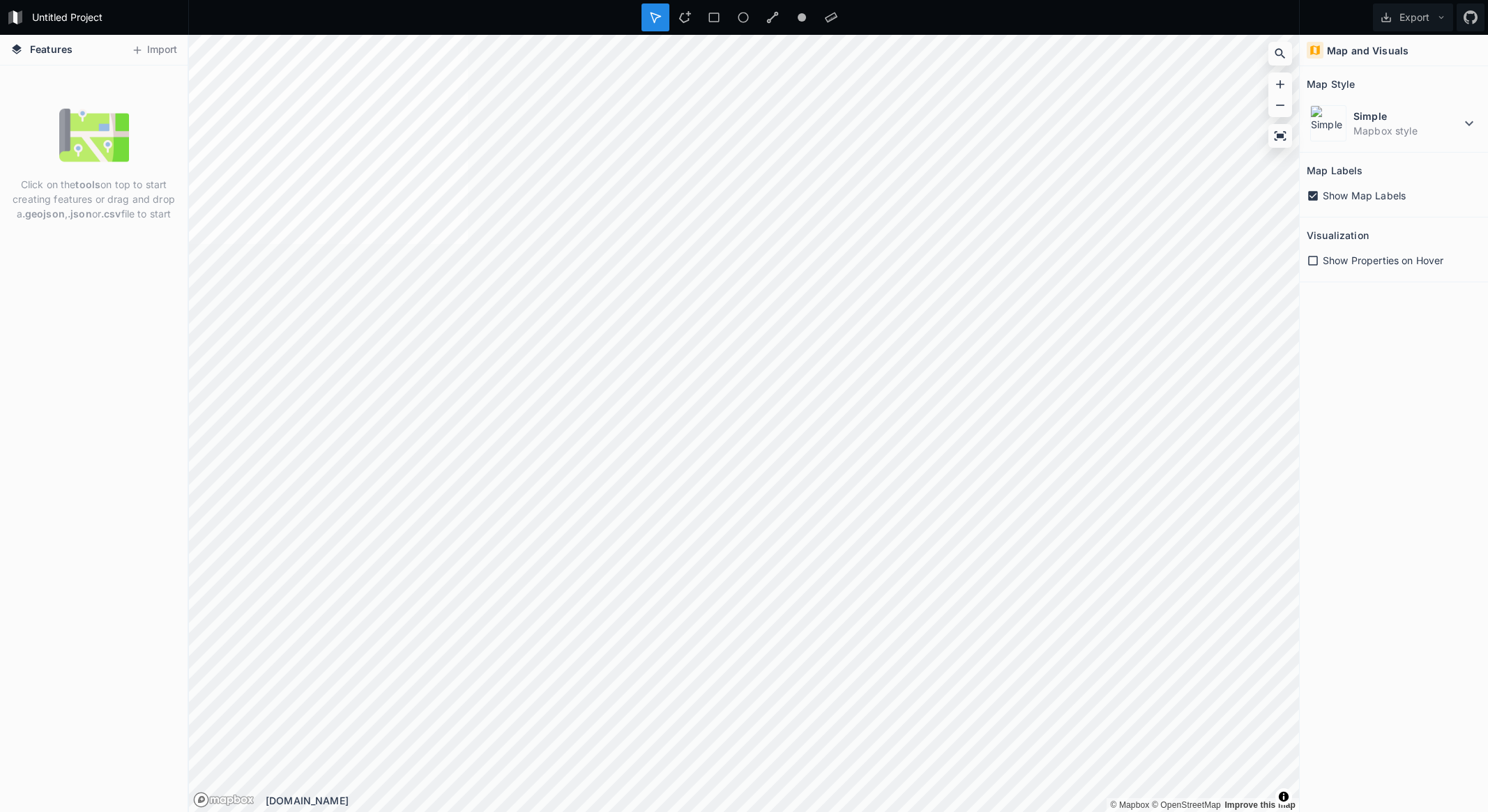
click at [1315, 260] on icon at bounding box center [1313, 260] width 13 height 13
click at [1315, 260] on icon at bounding box center [1313, 261] width 10 height 10
click at [124, 150] on img at bounding box center [93, 135] width 70 height 70
